Goal: Find specific page/section: Find specific page/section

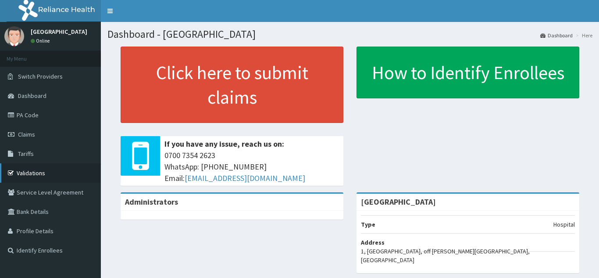
click at [25, 171] on link "Validations" at bounding box center [50, 172] width 101 height 19
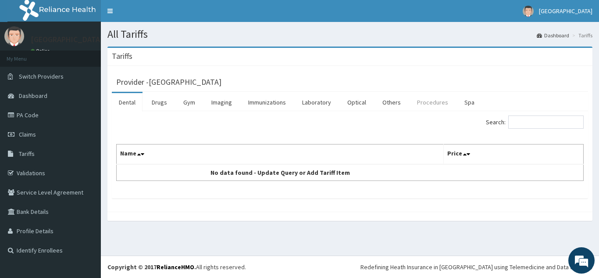
click at [424, 104] on link "Procedures" at bounding box center [432, 102] width 45 height 18
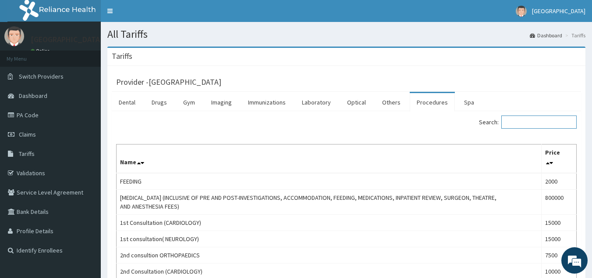
click at [538, 125] on input "Search:" at bounding box center [539, 121] width 75 height 13
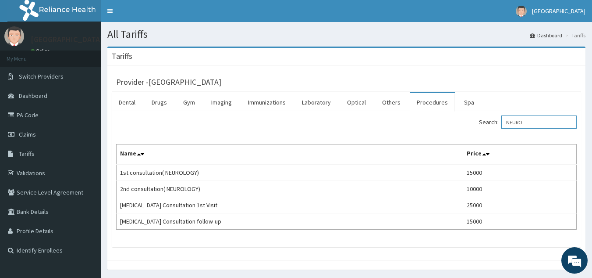
type input "NEURO"
